Goal: Communication & Community: Connect with others

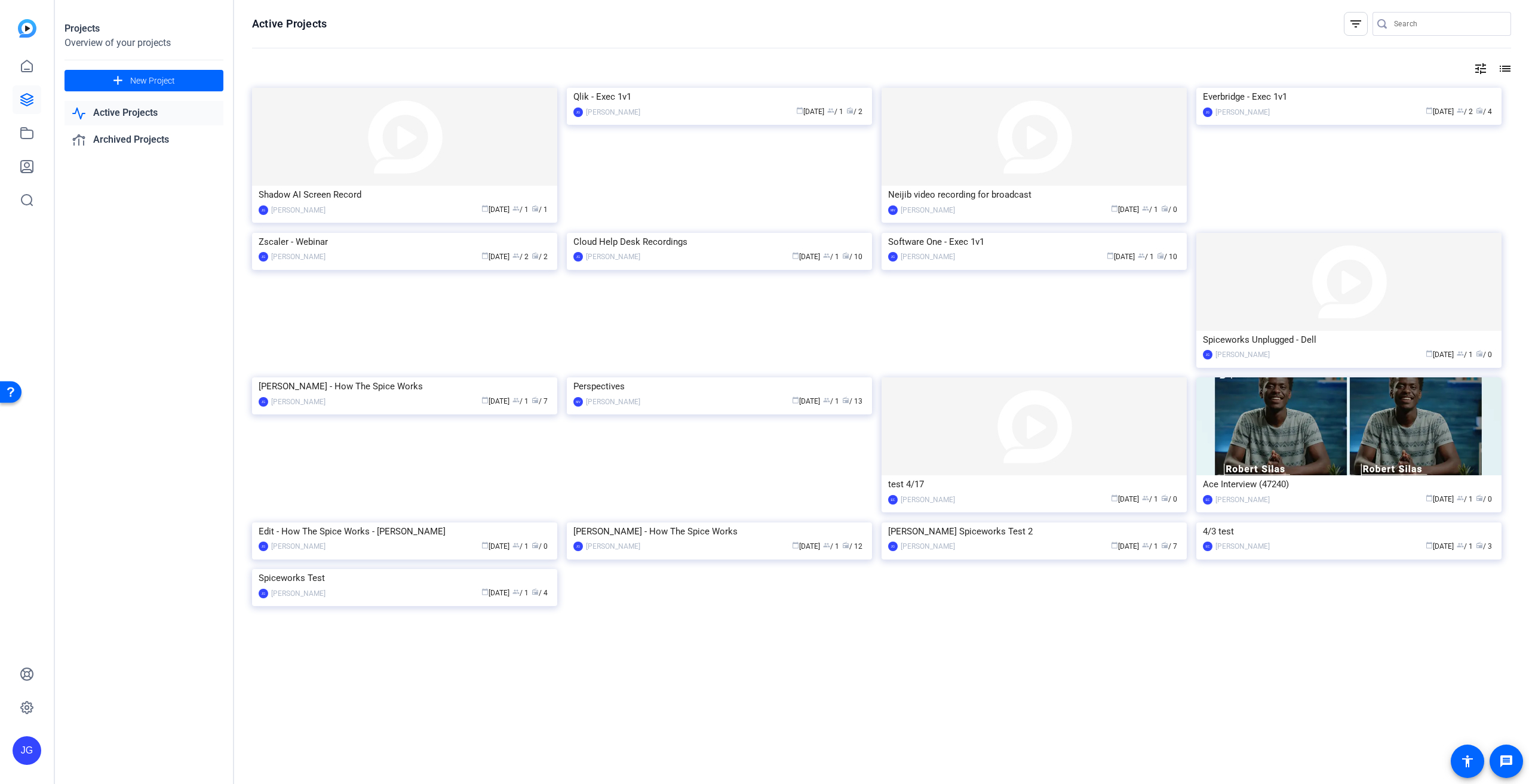
click at [149, 109] on link "Active Projects" at bounding box center [143, 113] width 159 height 25
click at [143, 113] on link "Active Projects" at bounding box center [143, 113] width 159 height 25
click at [698, 106] on div "Qlik - Exec 1v1" at bounding box center [719, 97] width 292 height 18
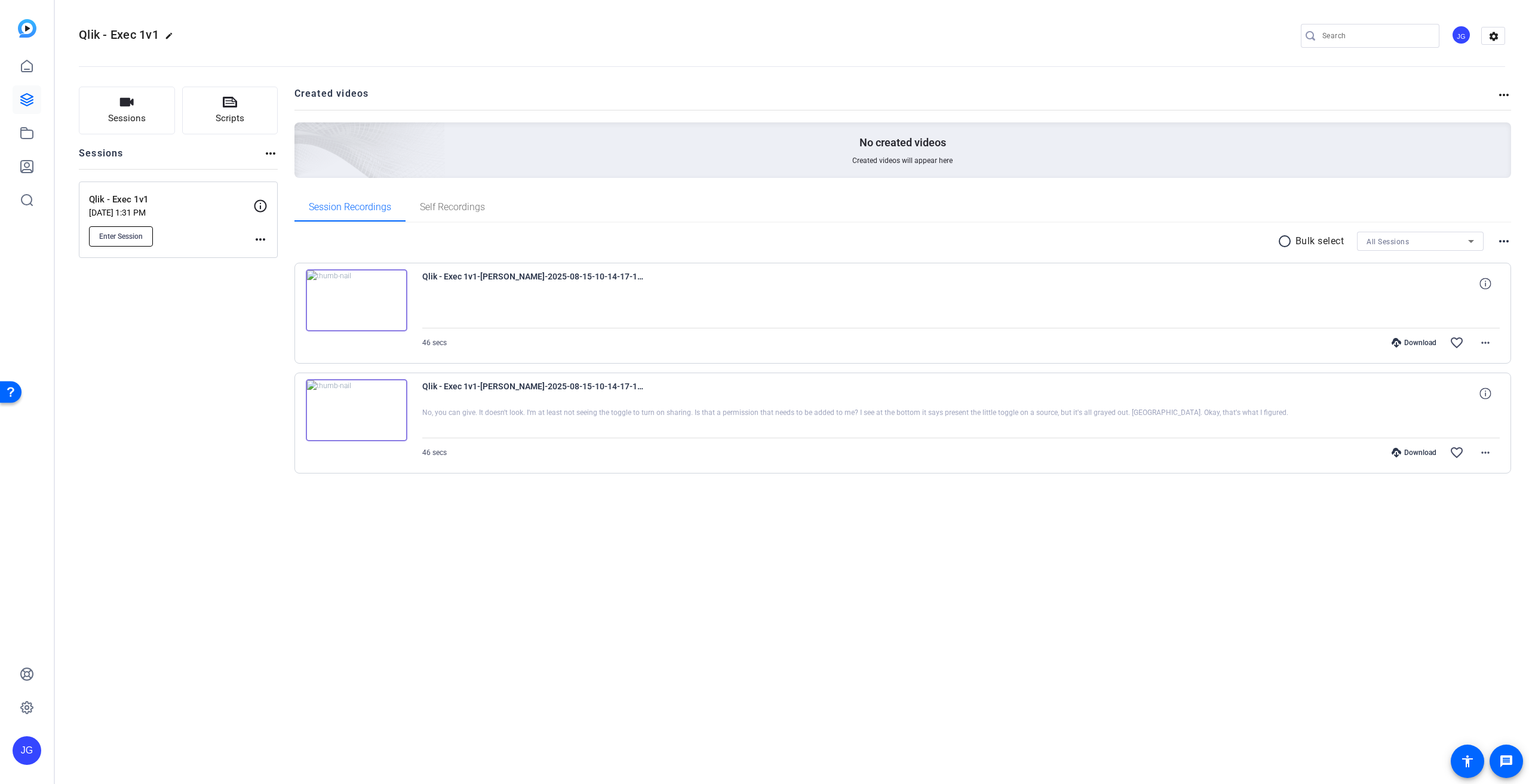
click at [122, 232] on span "Enter Session" at bounding box center [121, 236] width 43 height 10
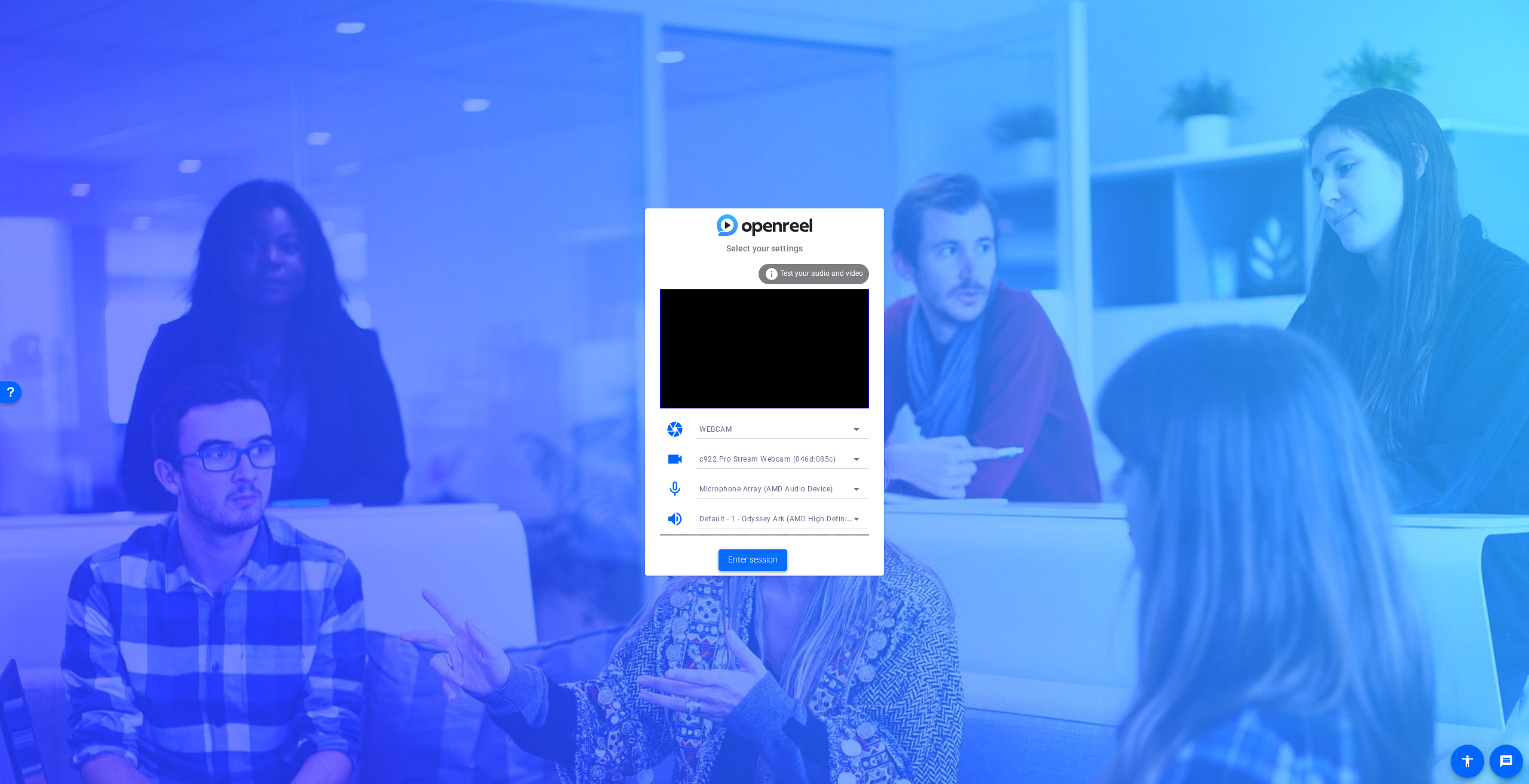
click at [757, 563] on span "Enter session" at bounding box center [753, 559] width 49 height 13
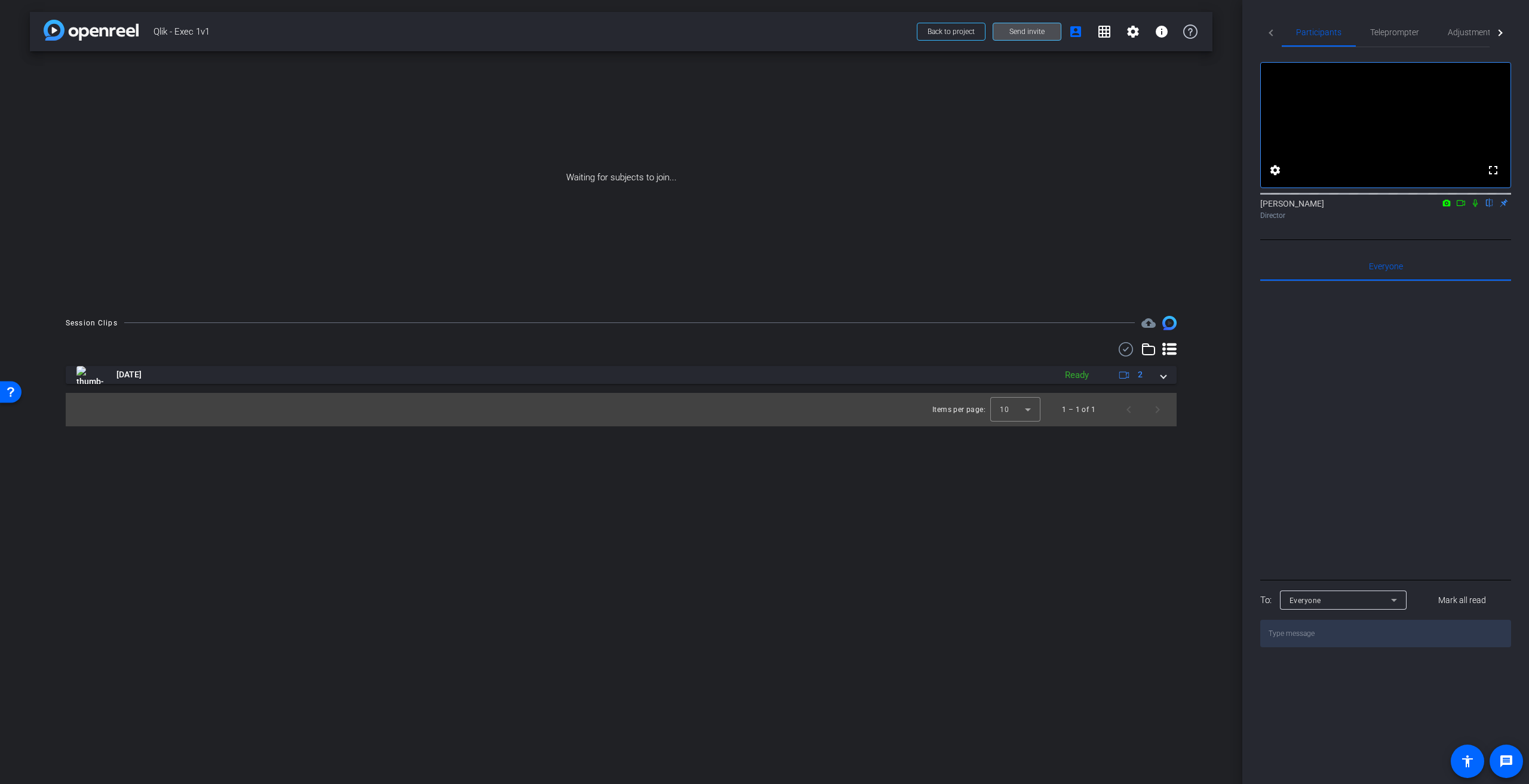
click at [1046, 37] on span at bounding box center [1027, 31] width 67 height 28
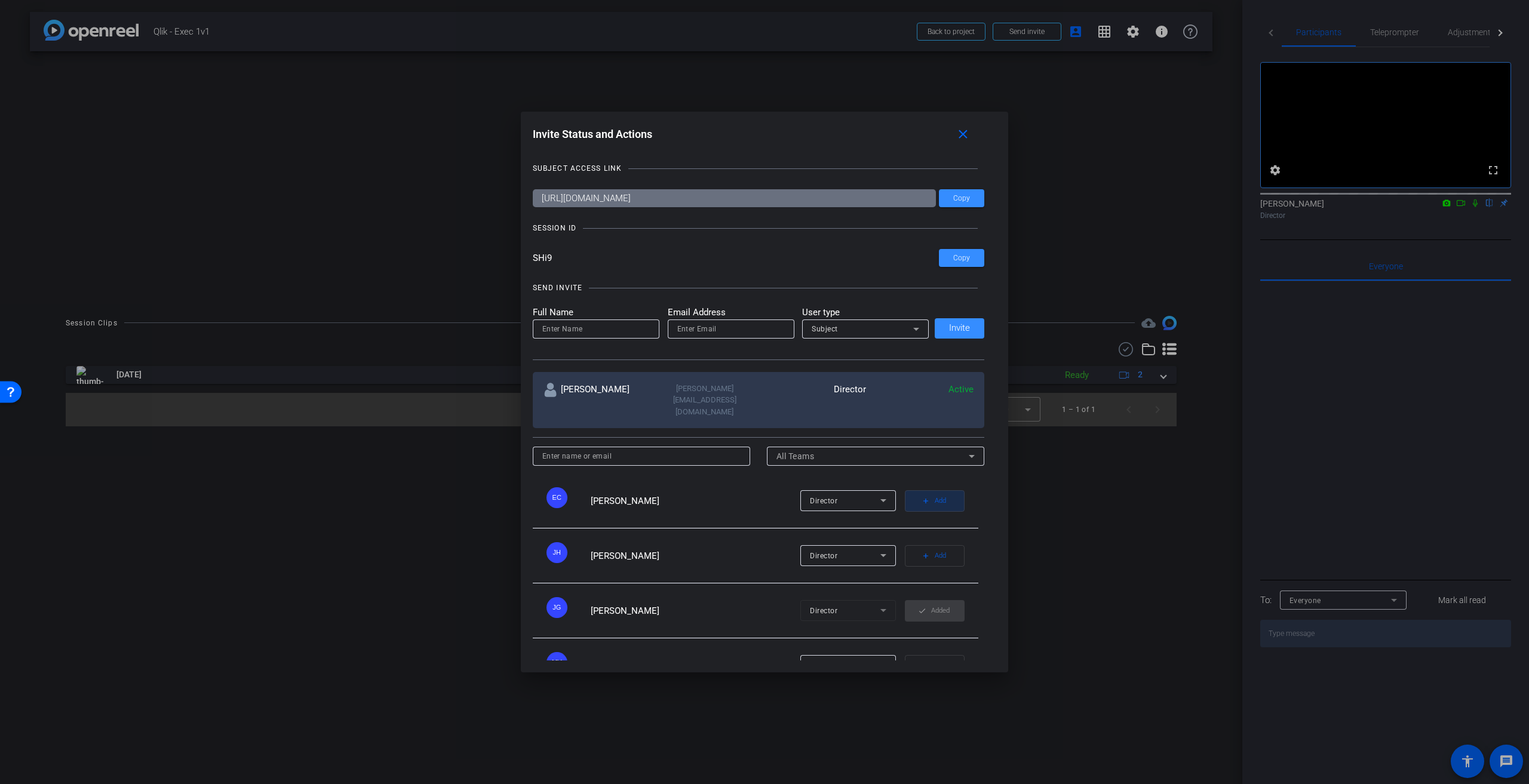
click at [935, 492] on span "Add" at bounding box center [940, 501] width 11 height 16
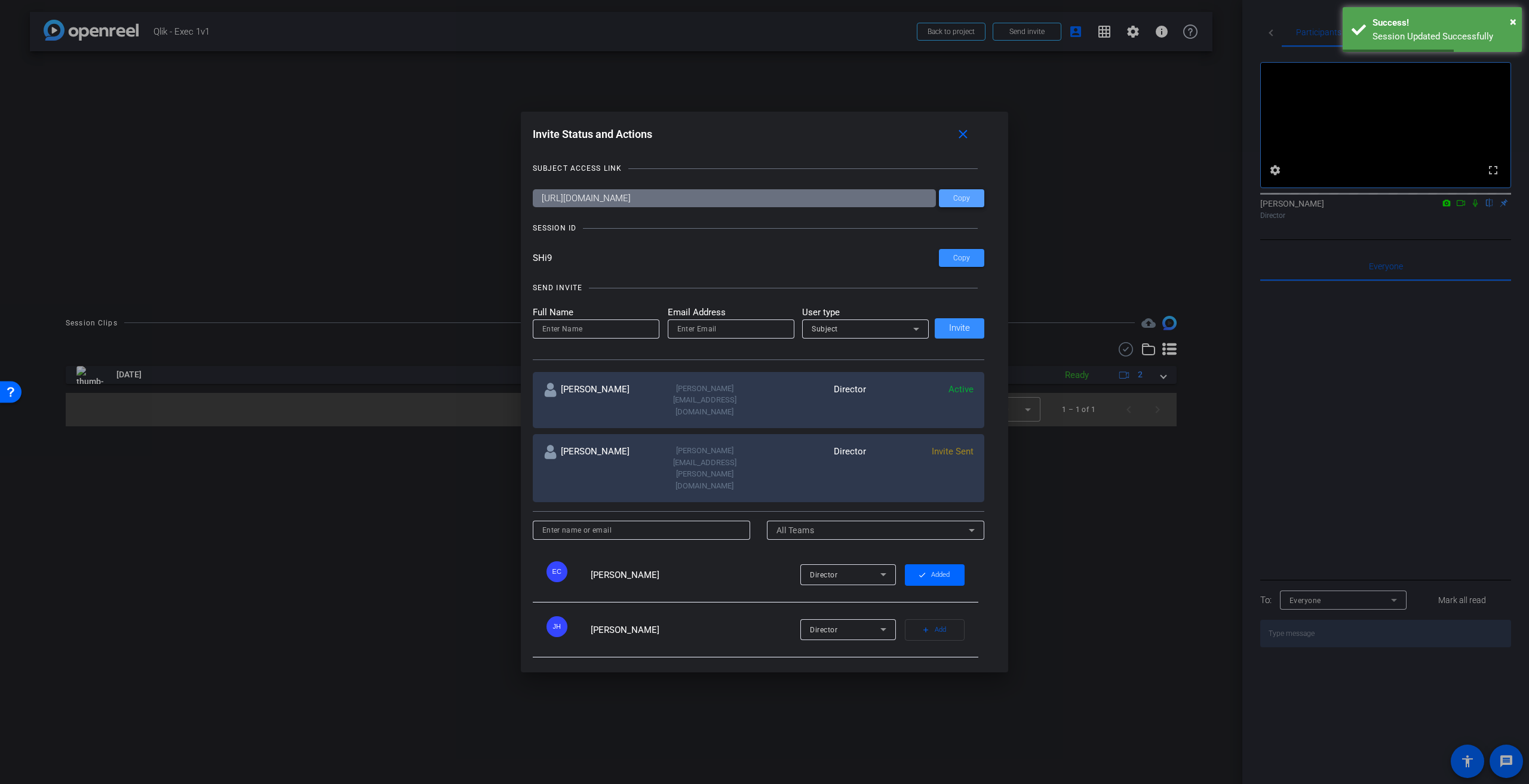
click at [961, 204] on span at bounding box center [961, 198] width 46 height 28
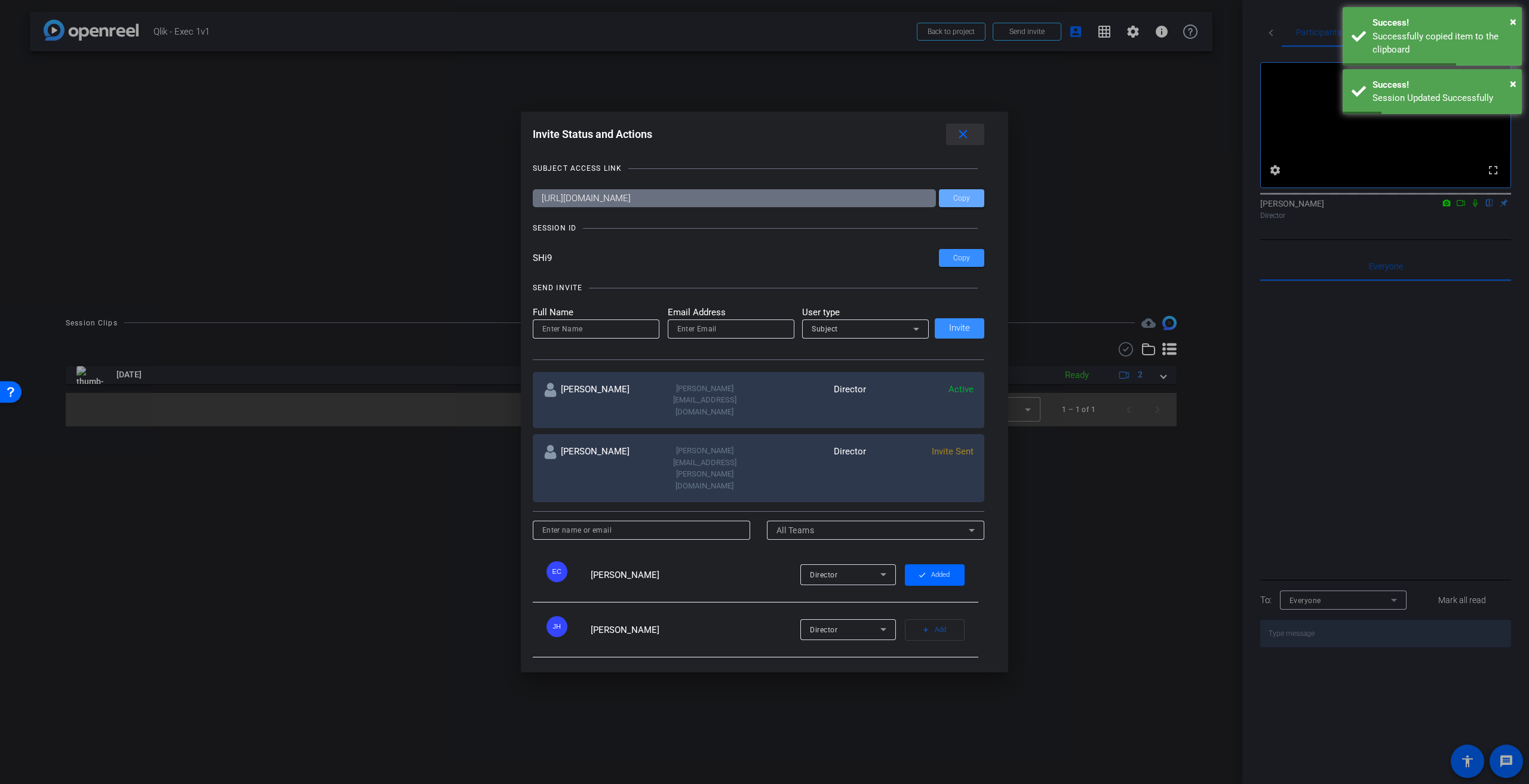
click at [969, 136] on mat-icon "close" at bounding box center [963, 134] width 15 height 15
